Goal: Task Accomplishment & Management: Use online tool/utility

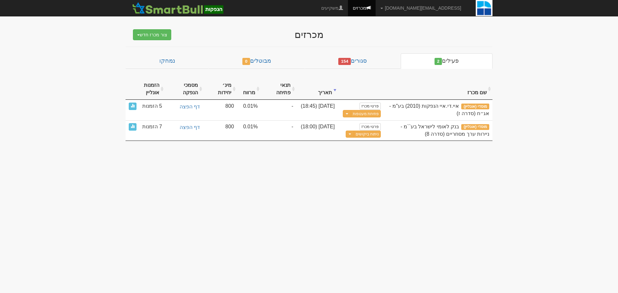
click at [367, 35] on div "מכרזים" at bounding box center [309, 34] width 251 height 11
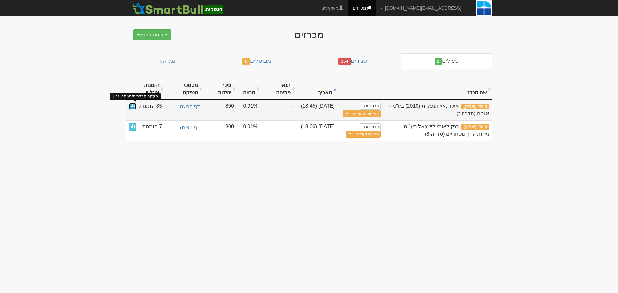
click at [132, 106] on span at bounding box center [133, 106] width 4 height 4
click at [134, 107] on span at bounding box center [133, 106] width 4 height 4
click at [132, 107] on span at bounding box center [133, 106] width 4 height 4
click at [132, 106] on span at bounding box center [133, 106] width 4 height 4
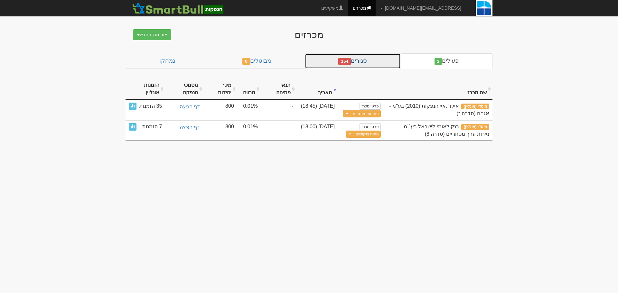
click at [368, 60] on link "סגורים 154" at bounding box center [353, 60] width 96 height 15
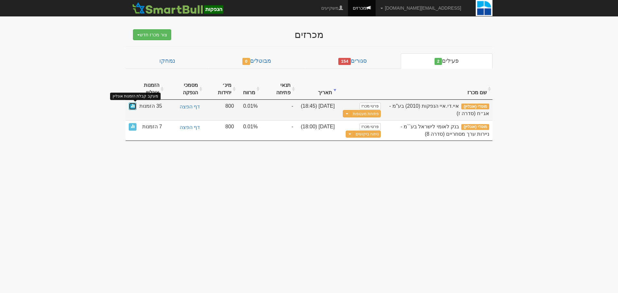
click at [132, 106] on span at bounding box center [133, 106] width 4 height 4
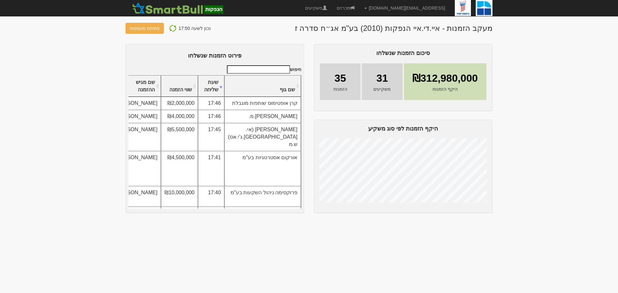
click at [563, 137] on body "[EMAIL_ADDRESS][DOMAIN_NAME] הגדרות חשבונות הנפקה תבניות הודעות קיבול X" at bounding box center [309, 146] width 618 height 293
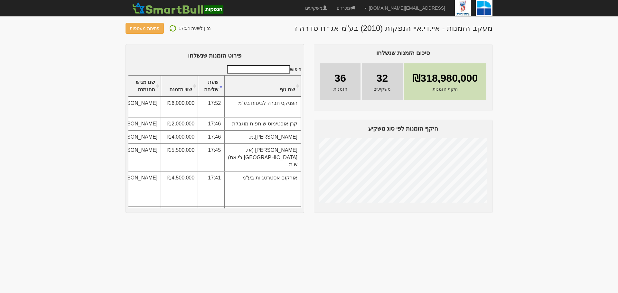
click at [59, 83] on body "[EMAIL_ADDRESS][DOMAIN_NAME] הגדרות חשבונות הנפקה תבניות הודעות קיבול X" at bounding box center [309, 146] width 618 height 293
